Goal: Information Seeking & Learning: Learn about a topic

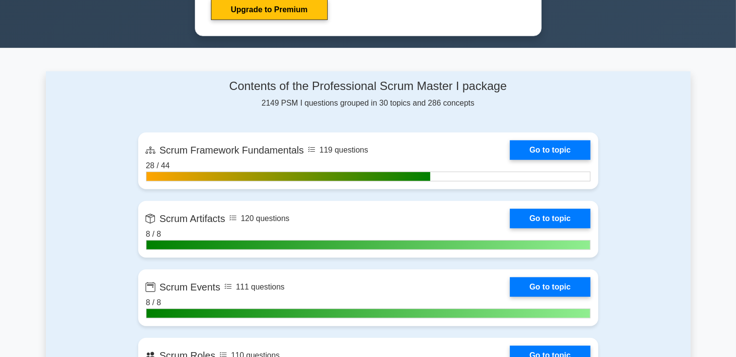
scroll to position [586, 0]
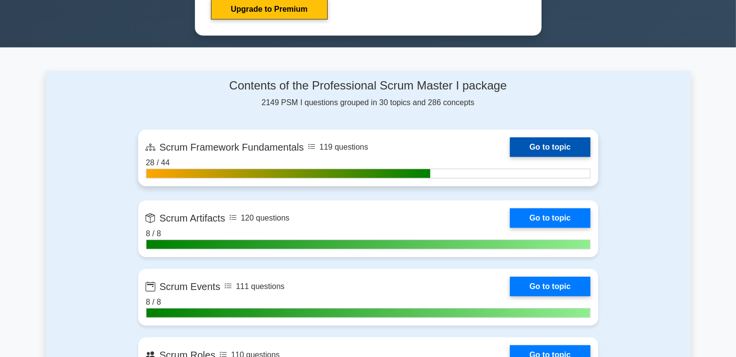
click at [583, 144] on link "Go to topic" at bounding box center [550, 147] width 80 height 20
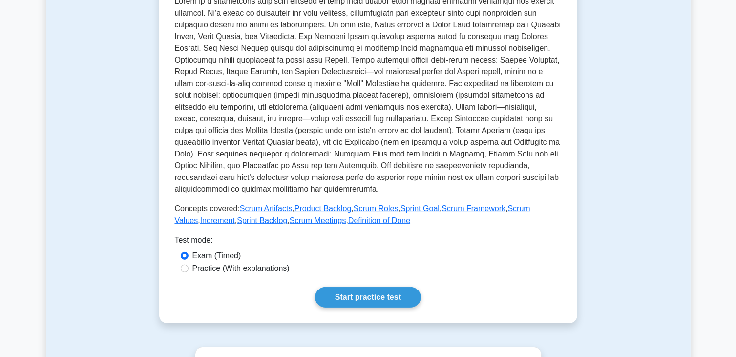
scroll to position [293, 0]
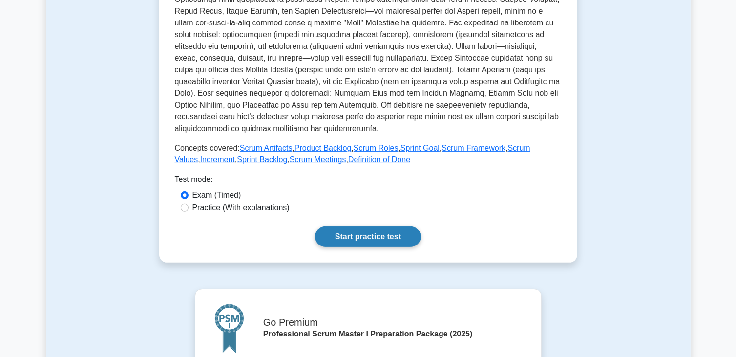
click at [375, 236] on link "Start practice test" at bounding box center [368, 236] width 106 height 21
